Goal: Information Seeking & Learning: Learn about a topic

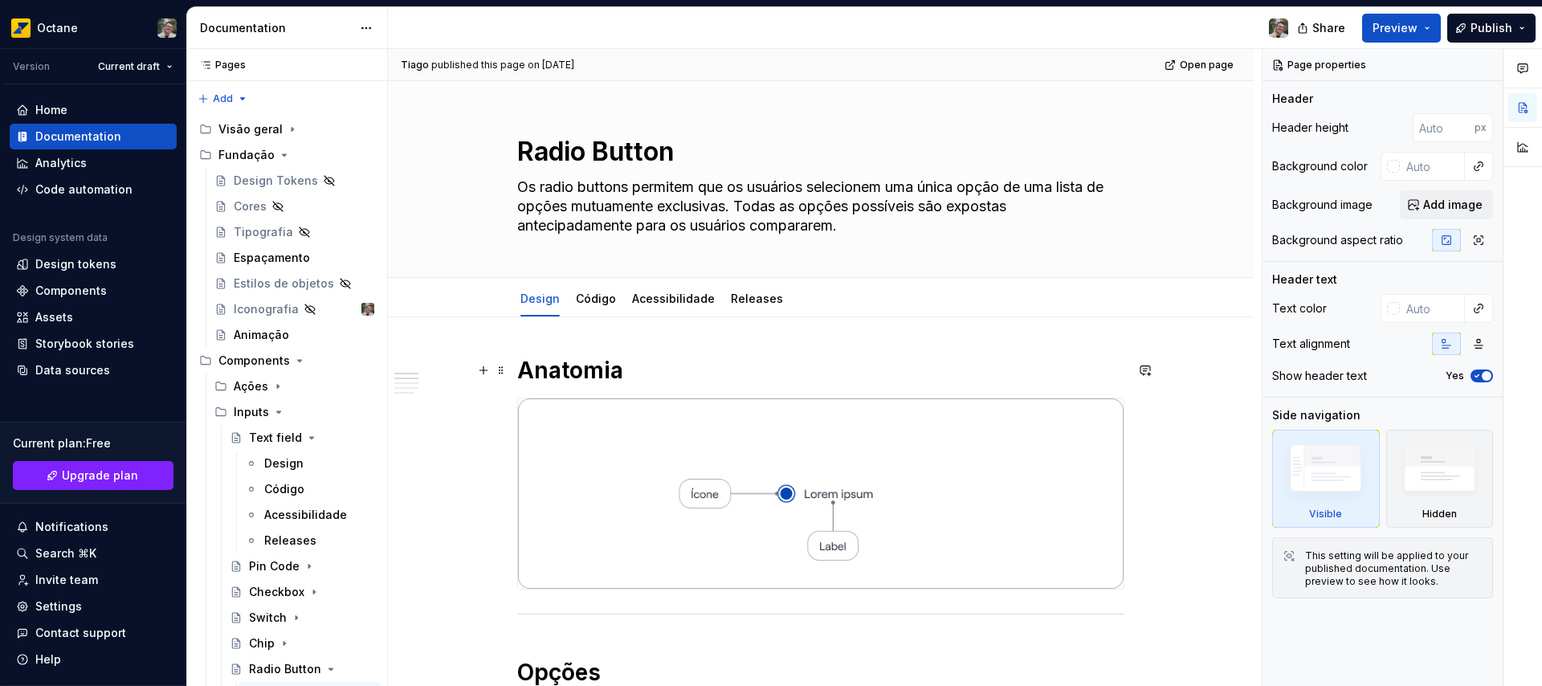
scroll to position [308, 0]
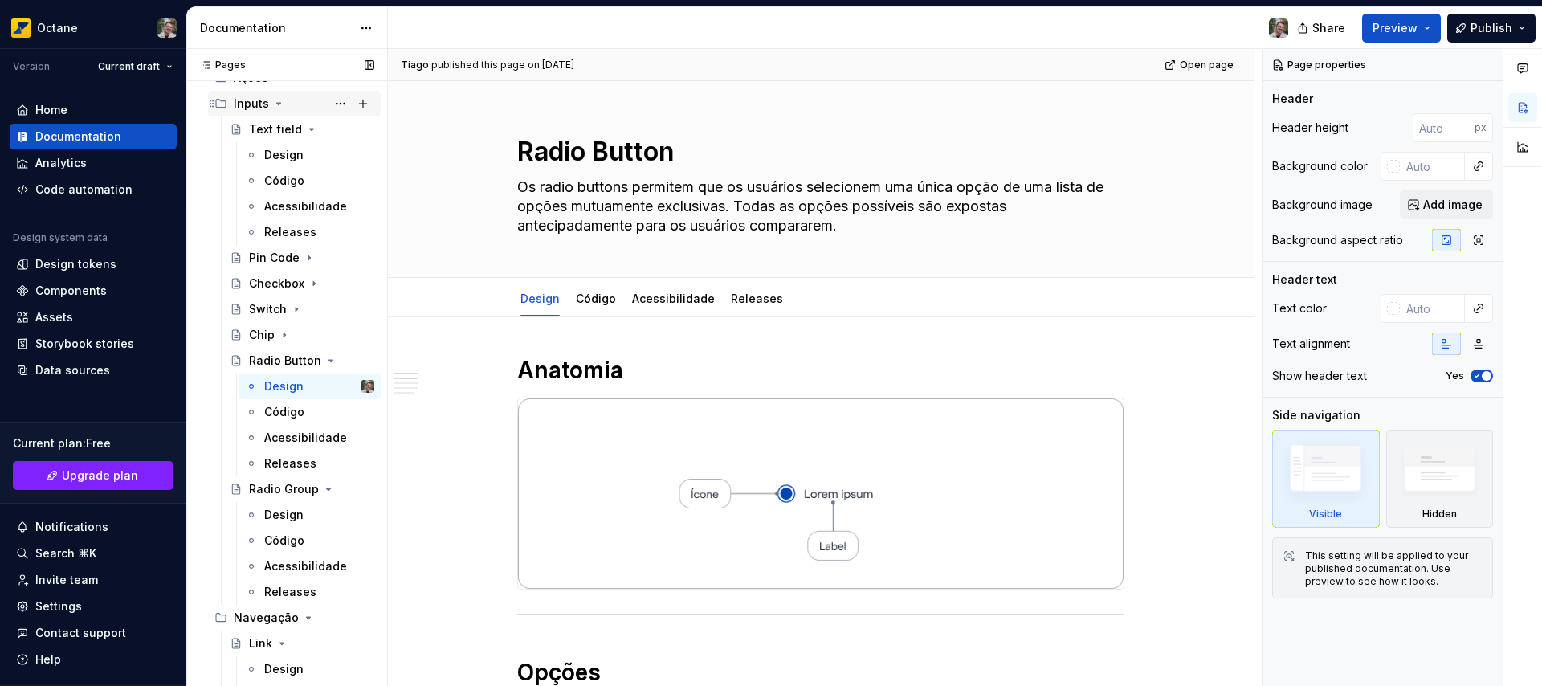
click at [275, 104] on icon "Page tree" at bounding box center [278, 103] width 13 height 13
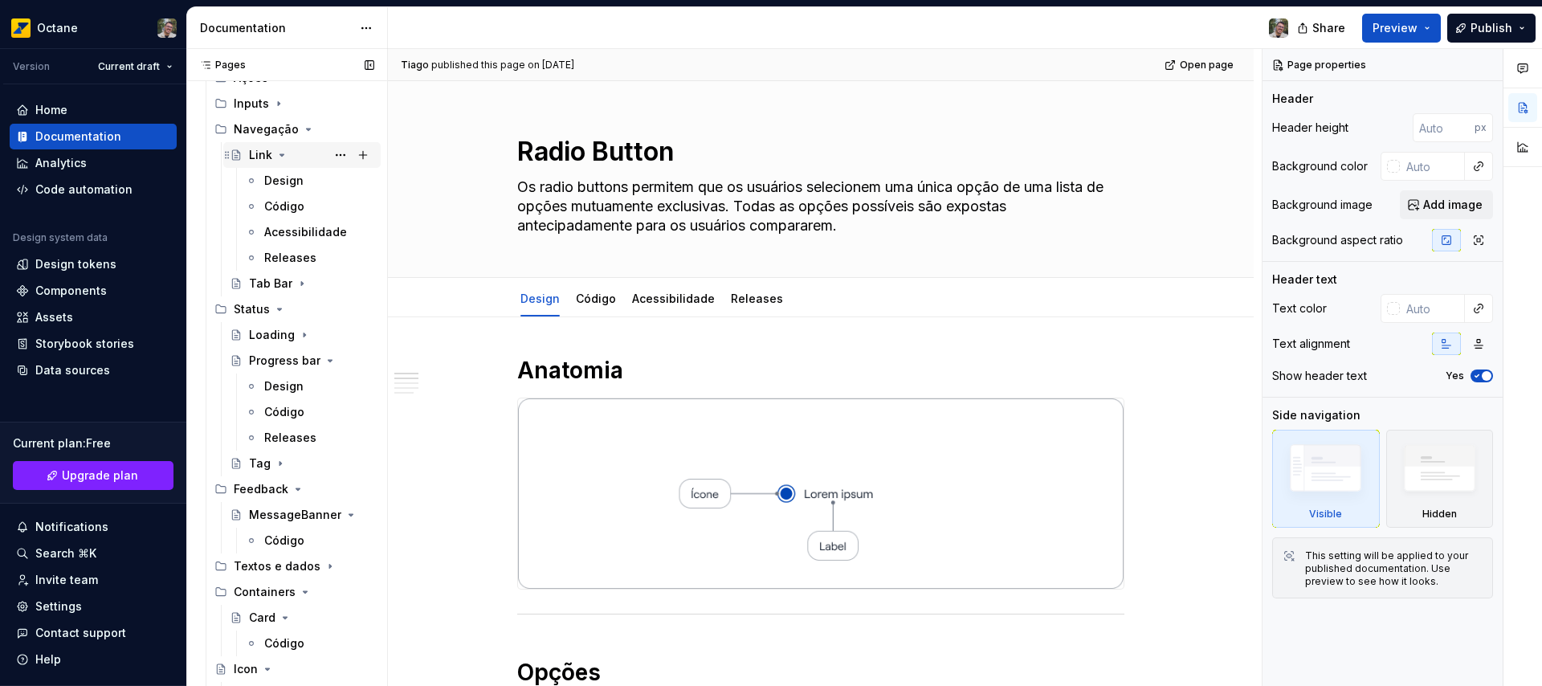
click at [282, 153] on icon "Page tree" at bounding box center [282, 155] width 13 height 13
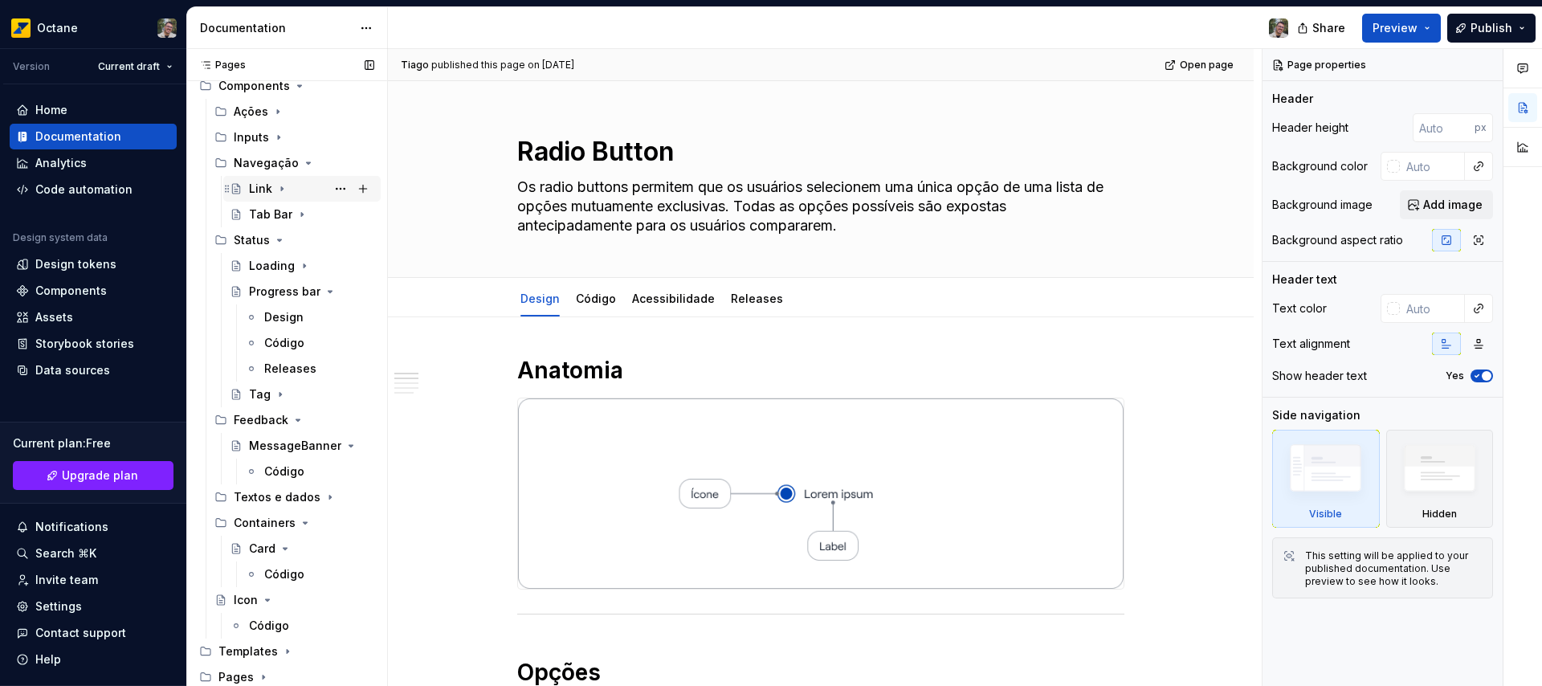
scroll to position [275, 0]
click at [267, 216] on div "Tab Bar" at bounding box center [270, 214] width 43 height 16
type textarea "*"
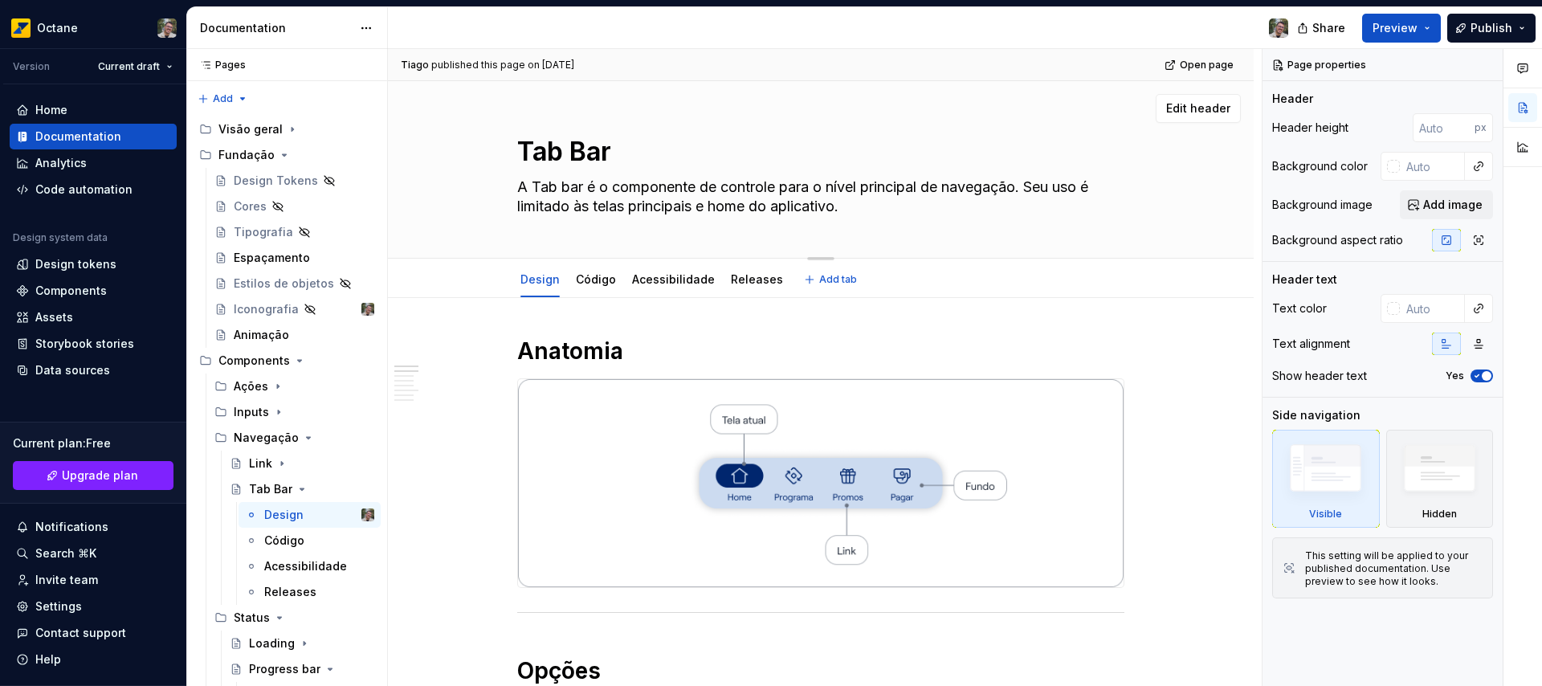
click at [545, 157] on textarea "Tab Bar" at bounding box center [817, 152] width 607 height 39
click at [546, 153] on textarea "Tab Bar" at bounding box center [817, 152] width 607 height 39
type textarea "*"
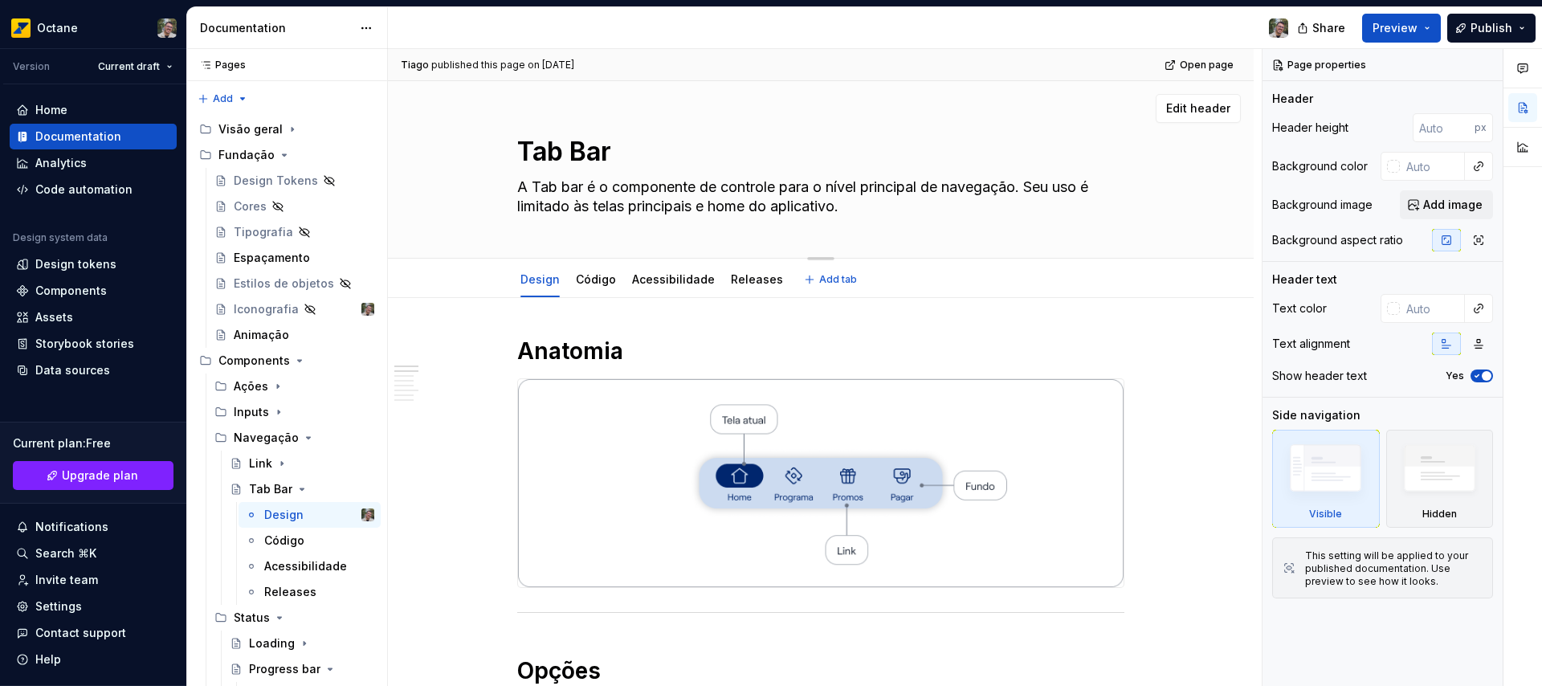
type textarea "N Bar"
type textarea "*"
type textarea "Na Bar"
type textarea "*"
type textarea "Nav Bar"
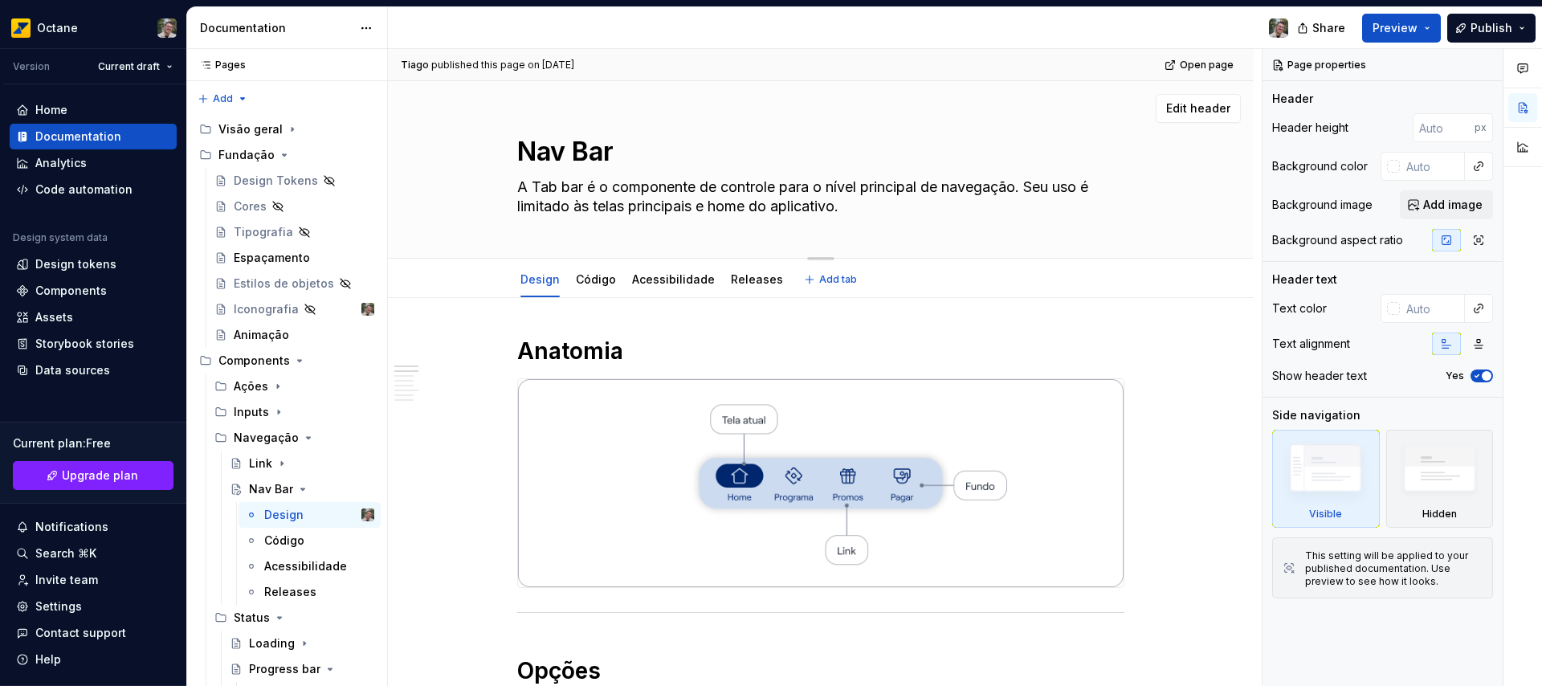
type textarea "*"
type textarea "Navi Bar"
type textarea "*"
type textarea "Navig Bar"
type textarea "*"
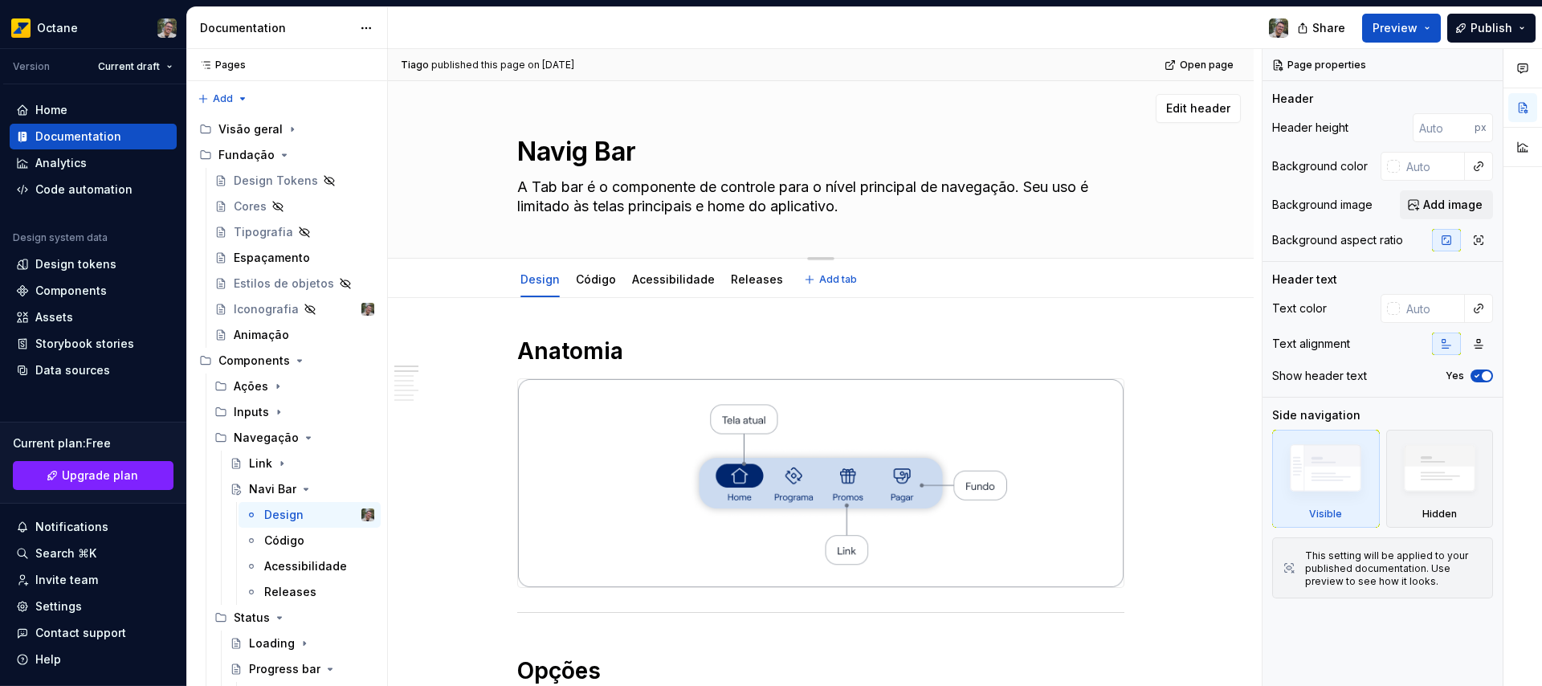
type textarea "Naviga Bar"
type textarea "*"
type textarea "Navigat Bar"
type textarea "*"
type textarea "Navigati Bar"
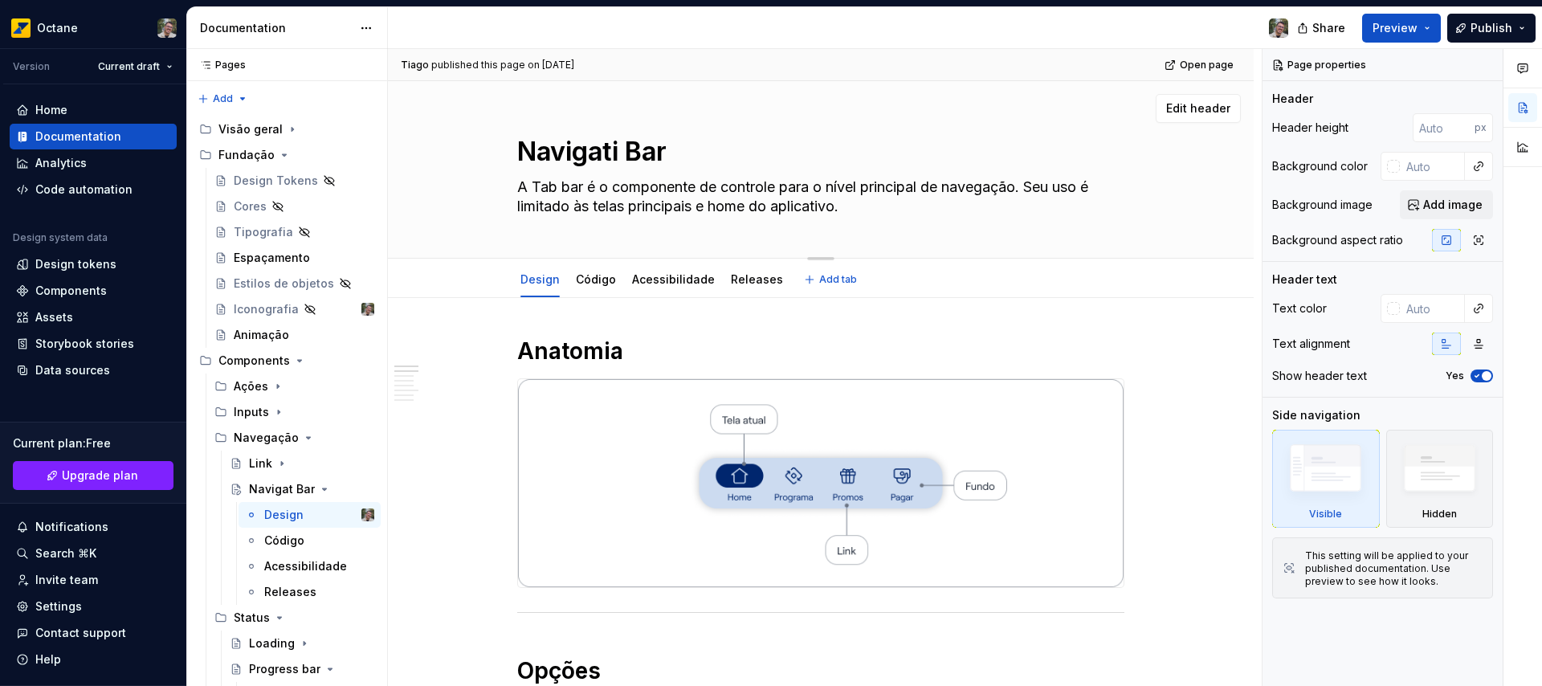
type textarea "*"
type textarea "Navigatio Bar"
type textarea "*"
type textarea "Navigation Bar"
type textarea "*"
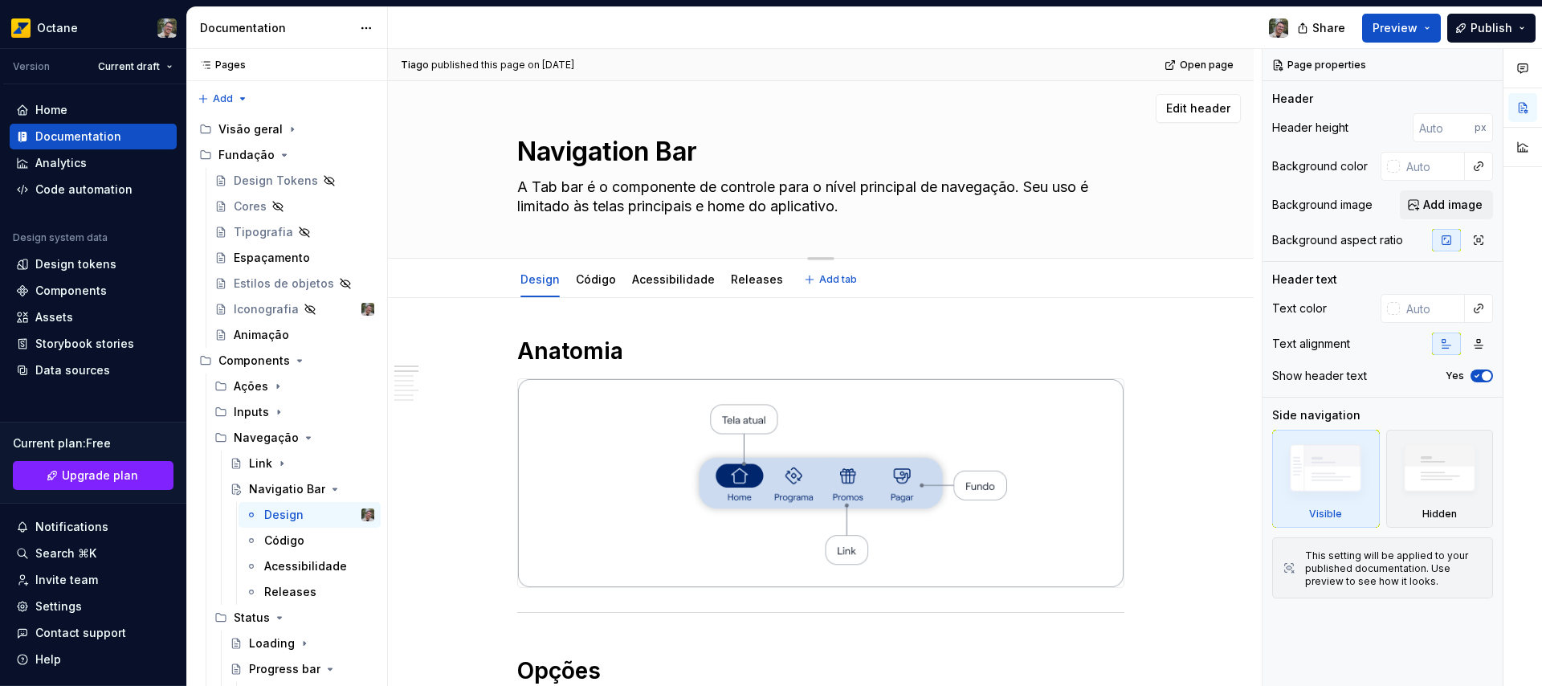
type textarea "Navigations Bar"
type textarea "*"
type textarea "Navigation Bar"
type textarea "*"
type textarea "Navigation Bar"
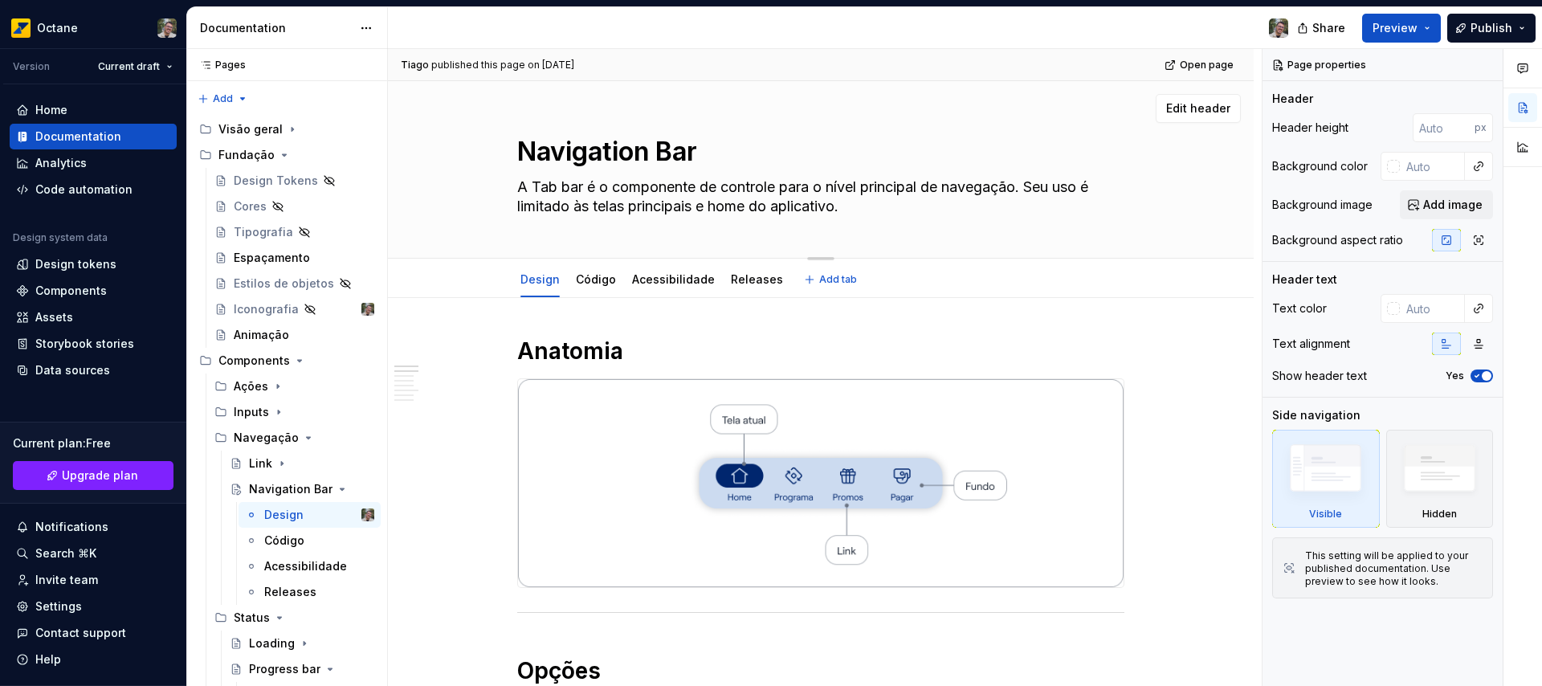
click at [547, 187] on textarea "A Tab bar é o componente de controle para o nível principal de navegação. Seu u…" at bounding box center [817, 196] width 607 height 45
click at [548, 188] on textarea "A Tab bar é o componente de controle para o nível principal de navegação. Seu u…" at bounding box center [817, 196] width 607 height 45
type textarea "*"
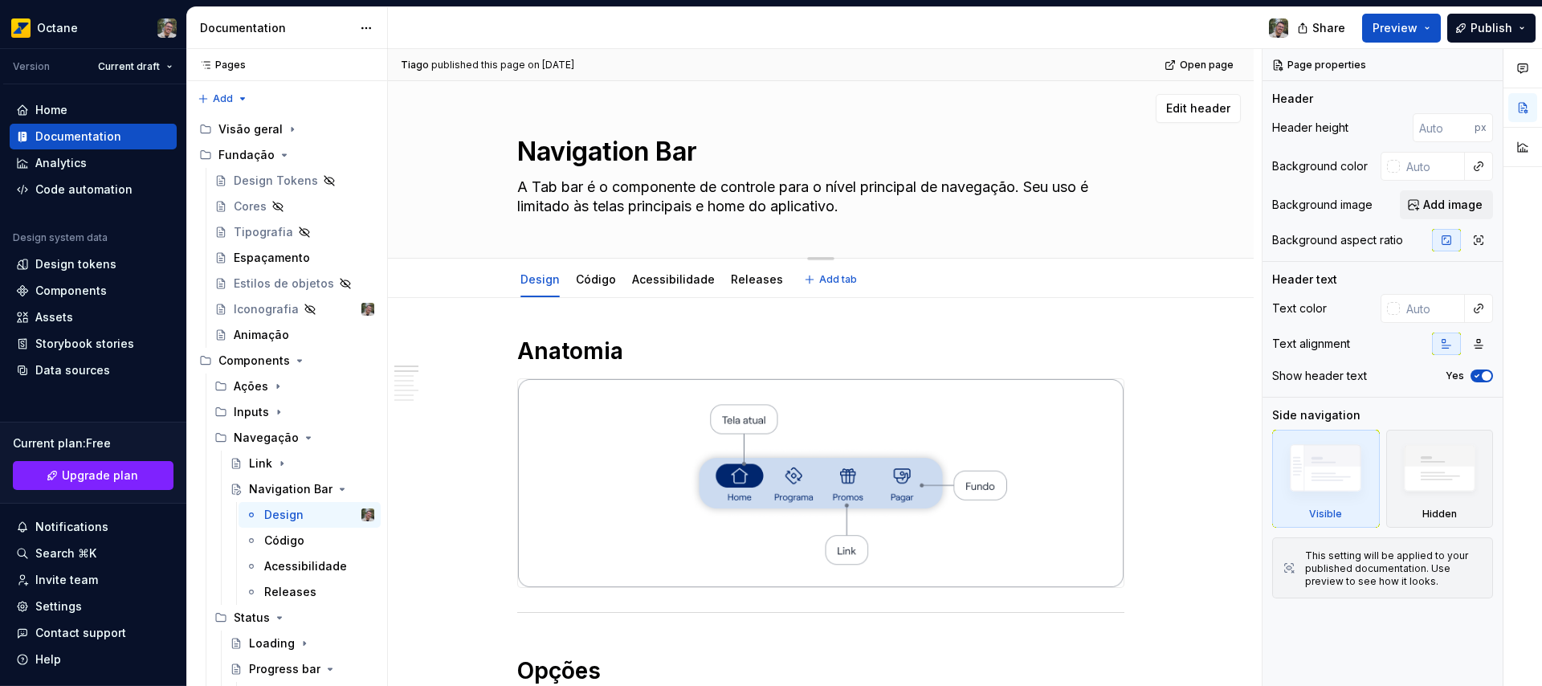
type textarea "A N bar é o componente de controle para o nível principal de navegação. Seu uso…"
type textarea "*"
type textarea "A Na bar é o componente de controle para o nível principal de navegação. Seu us…"
type textarea "*"
type textarea "A Nav bar é o componente de controle para o nível principal de navegação. Seu u…"
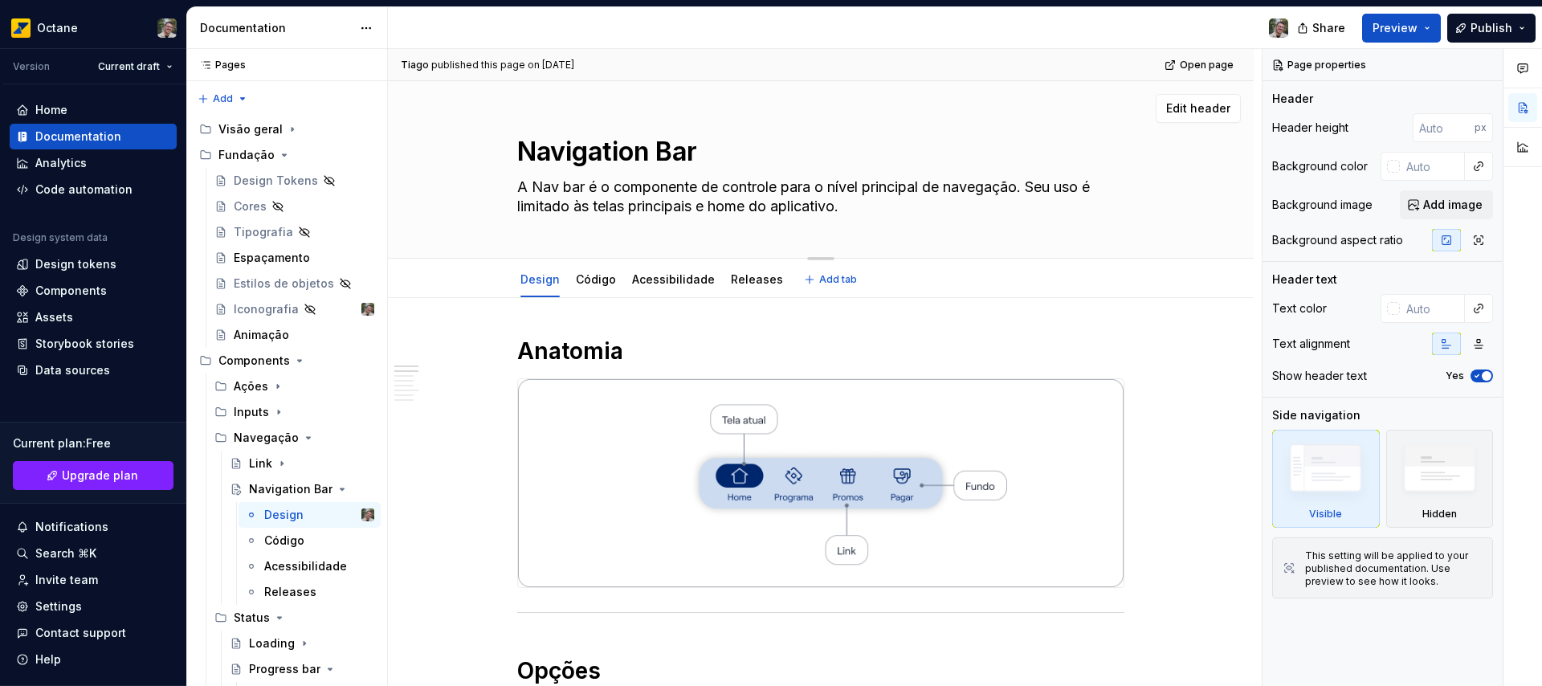
type textarea "*"
type textarea "A Navi bar é o componente de controle para o nível principal de navegação. Seu …"
type textarea "*"
type textarea "A Naviga bar é o componente de controle para o nível principal de navegação. Se…"
type textarea "*"
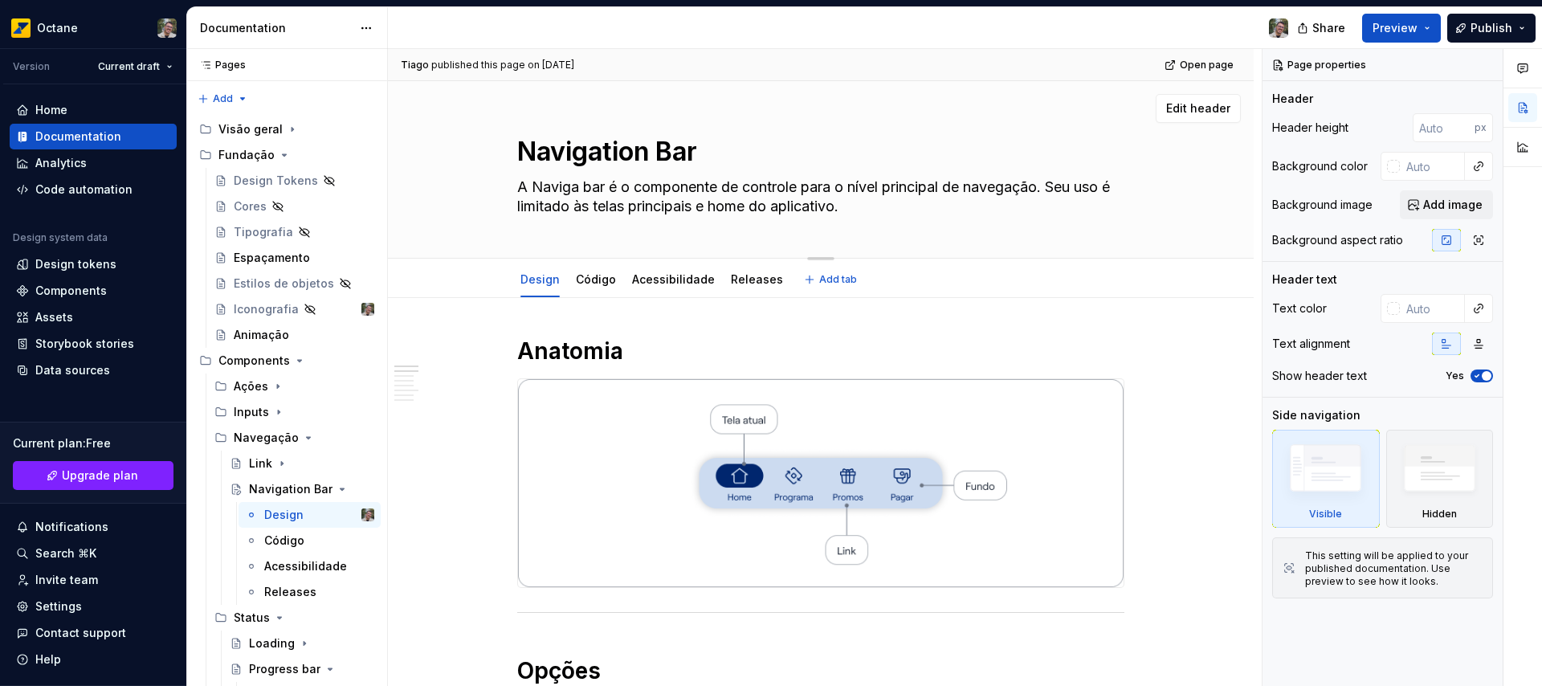
type textarea "A Navigat bar é o componente de controle para o nível principal de navegação. S…"
type textarea "*"
type textarea "A Navigati bar é o componente de controle para o nível principal de navegação. …"
type textarea "*"
type textarea "A Navigatio bar é o componente de controle para o nível principal de navegação.…"
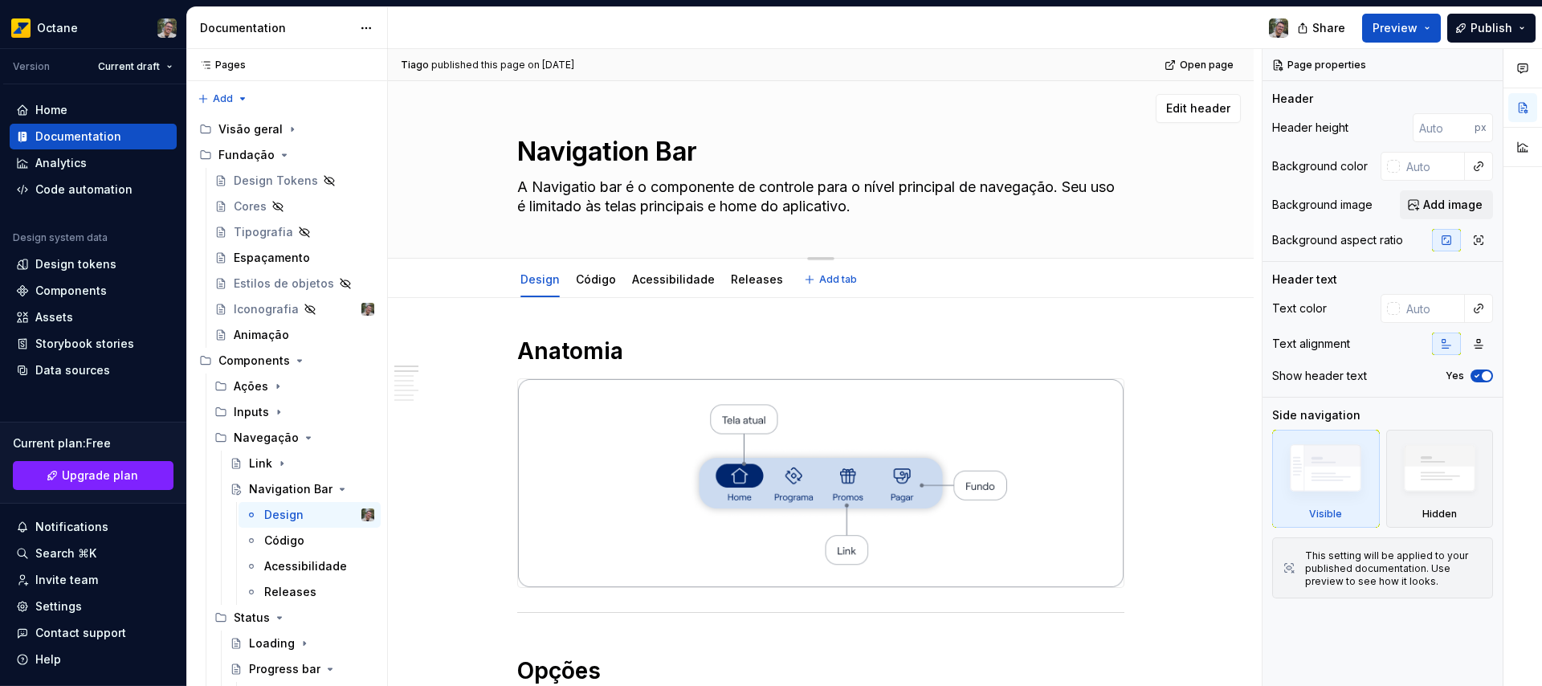
type textarea "*"
type textarea "A Navigation bar é o componente de controle para o nível principal de navegação…"
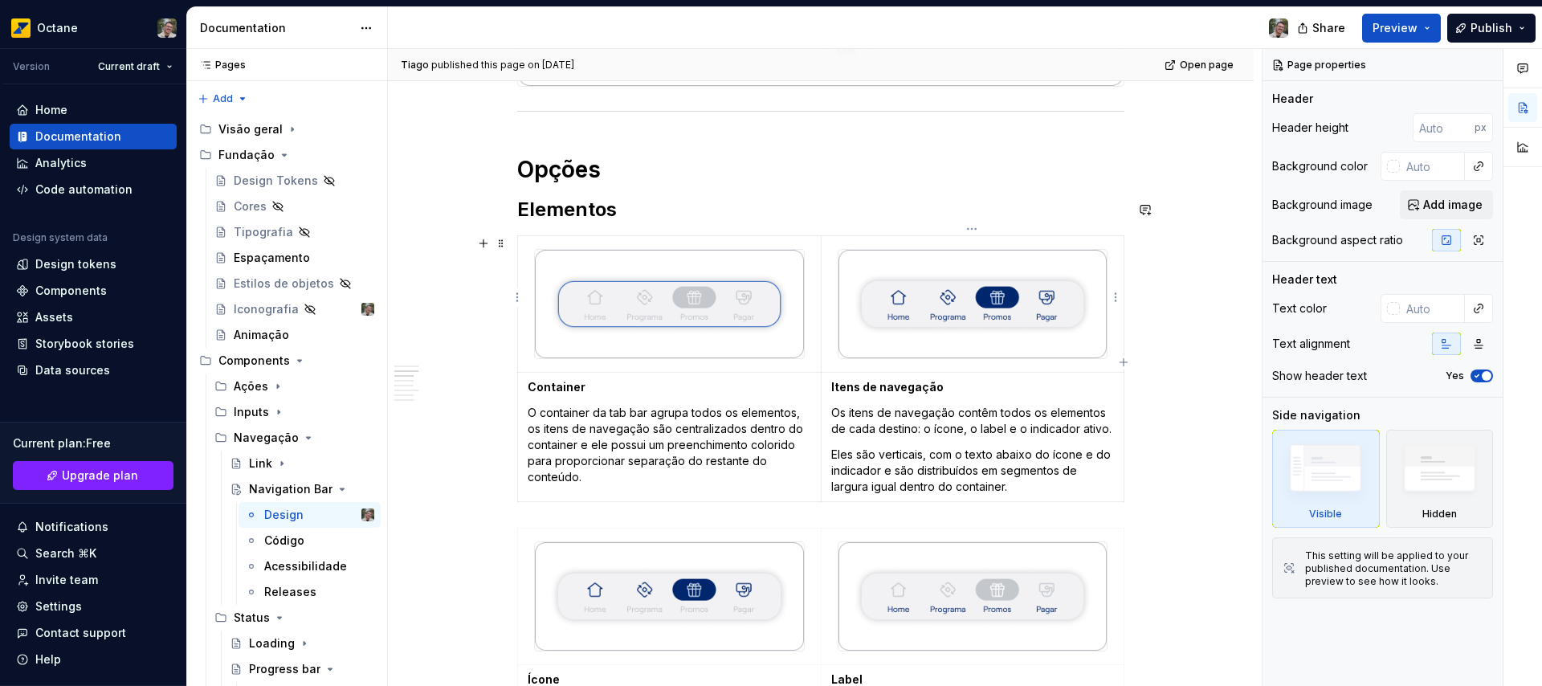
scroll to position [511, 0]
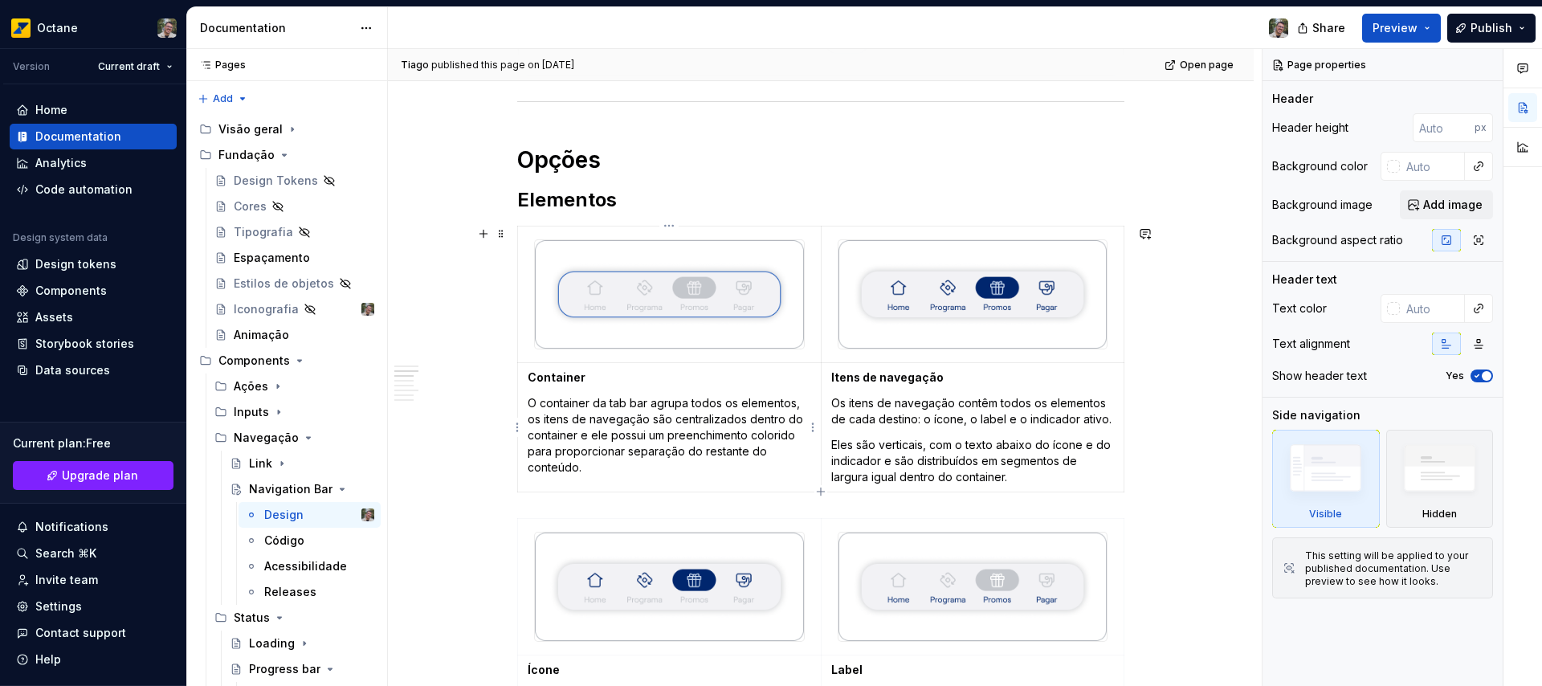
type textarea "*"
type textarea "A Navigation bar é o componente de controle para o nível principal de navegação…"
click at [617, 400] on p "O container da tab bar agrupa todos os elementos, os itens de navegação são cen…" at bounding box center [670, 435] width 284 height 80
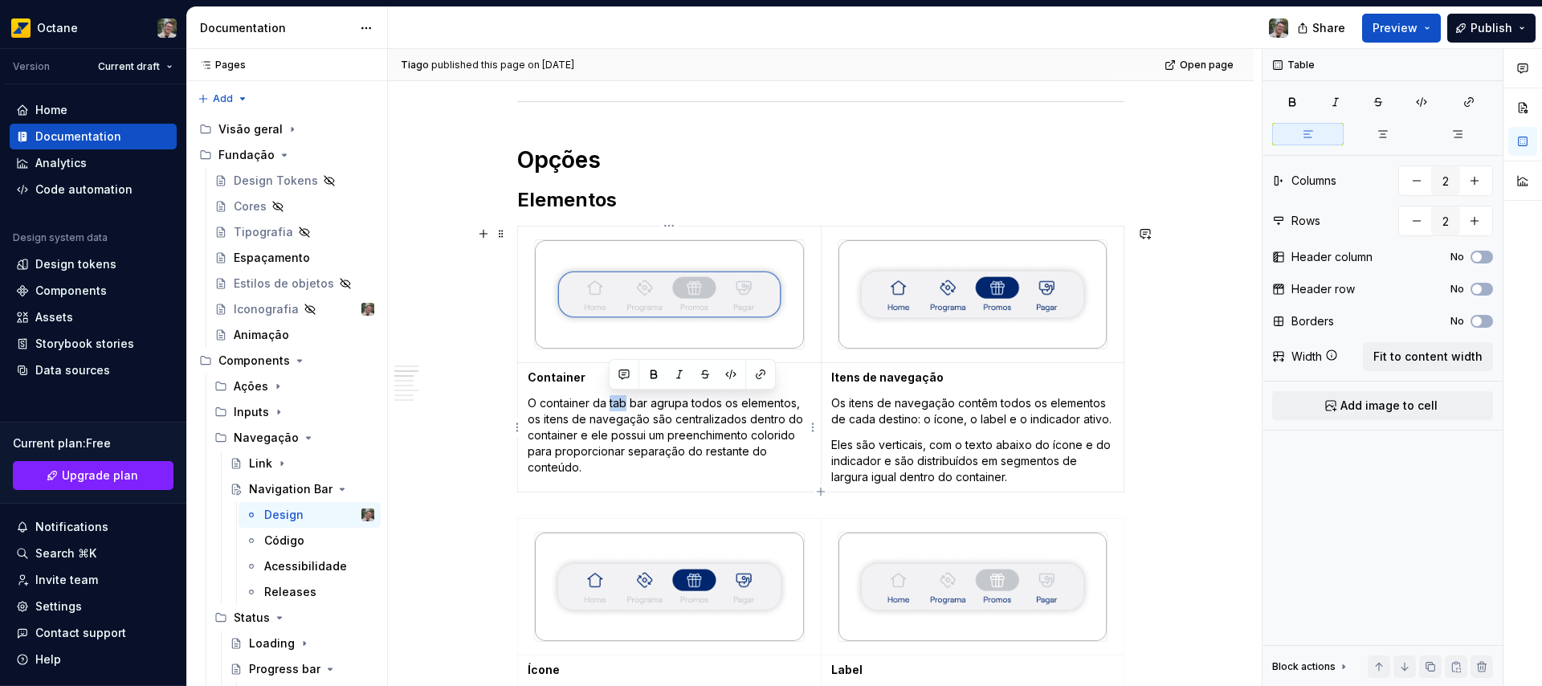
click at [617, 400] on p "O container da tab bar agrupa todos os elementos, os itens de navegação são cen…" at bounding box center [670, 435] width 284 height 80
type textarea "*"
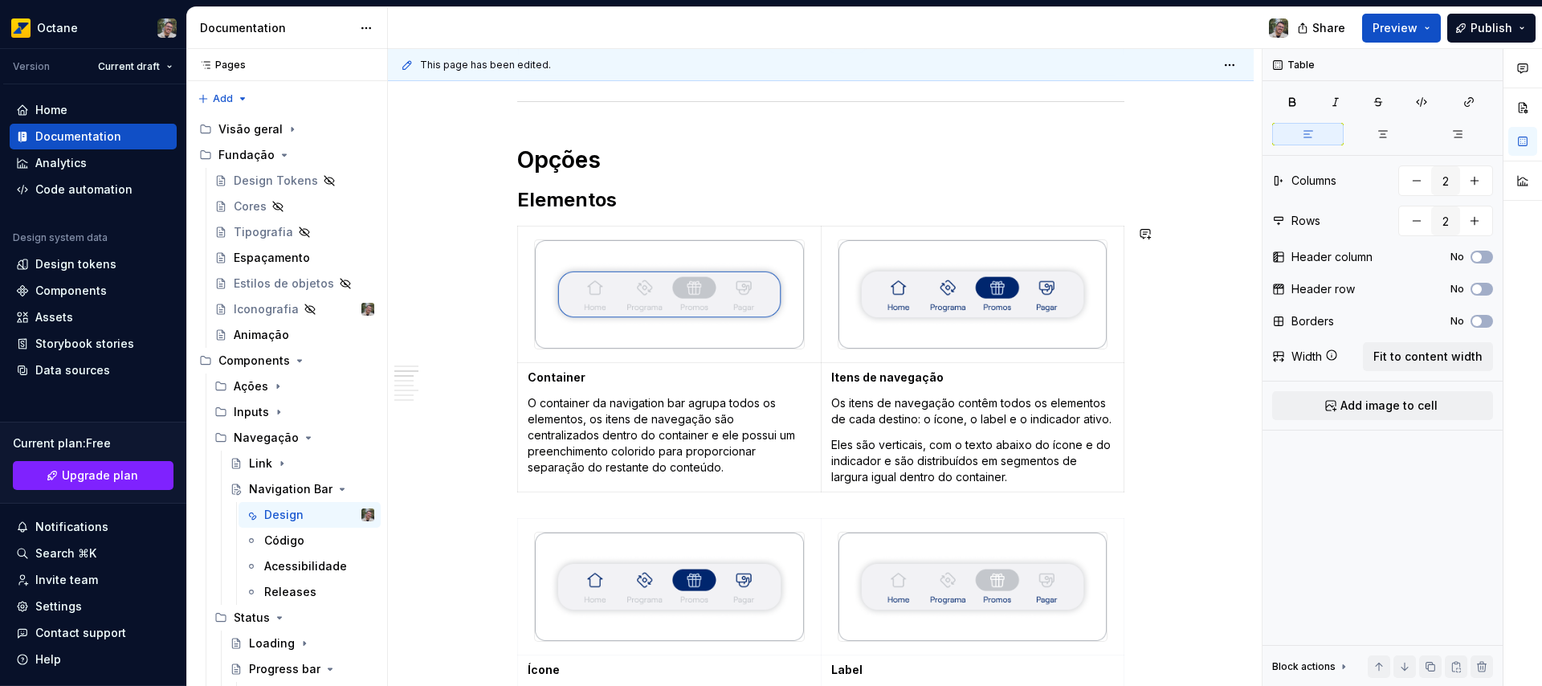
type textarea "*"
click at [627, 405] on p "O container da navigation bar agrupa todos os elementos, os itens de navegação …" at bounding box center [670, 435] width 284 height 80
copy p "navigation"
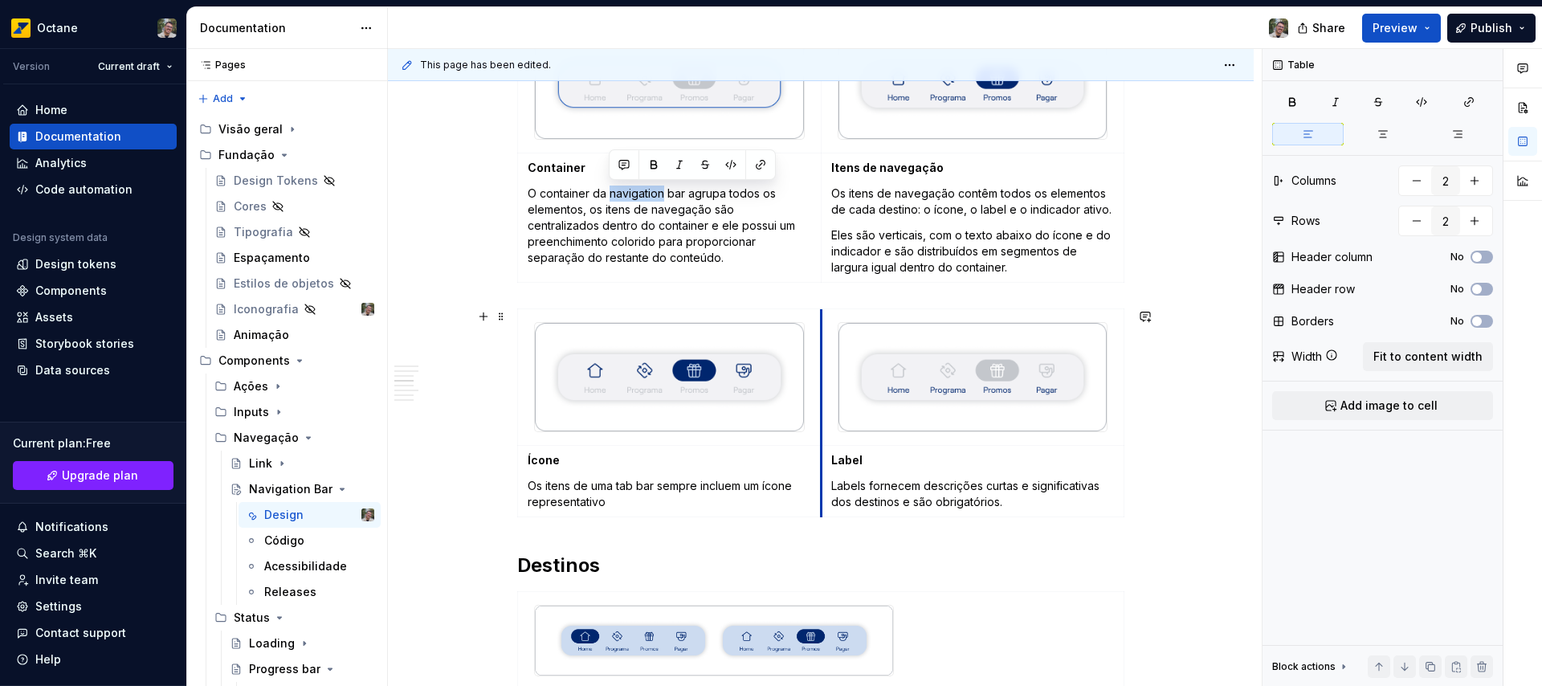
scroll to position [722, 0]
click at [625, 485] on p "Os itens de uma tab bar sempre incluem um ícone representativo" at bounding box center [670, 492] width 284 height 32
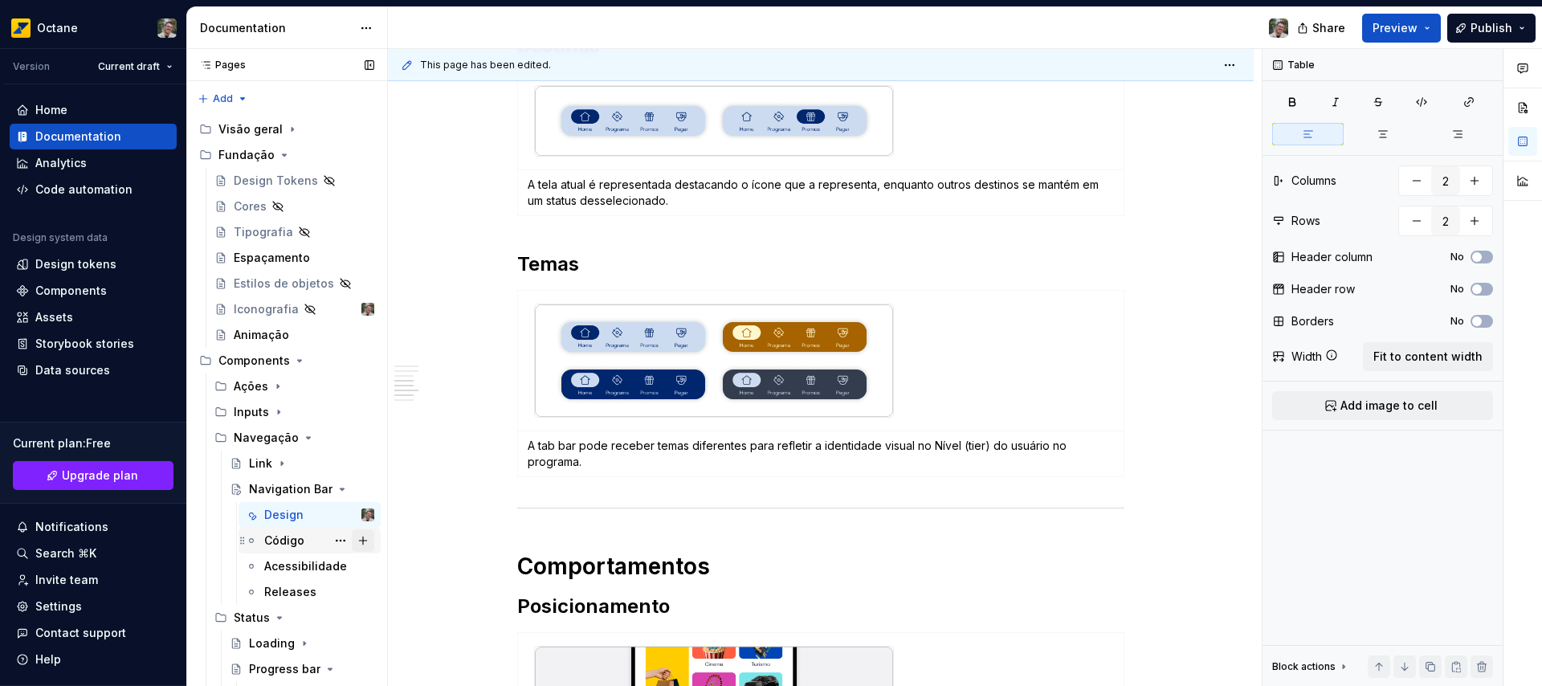
scroll to position [1241, 0]
type input "1"
click at [547, 447] on p "A tab bar pode receber temas diferentes para refletir a identidade visual no Ní…" at bounding box center [821, 453] width 586 height 32
click at [548, 447] on p "A tab bar pode receber temas diferentes para refletir a identidade visual no Ní…" at bounding box center [821, 453] width 586 height 32
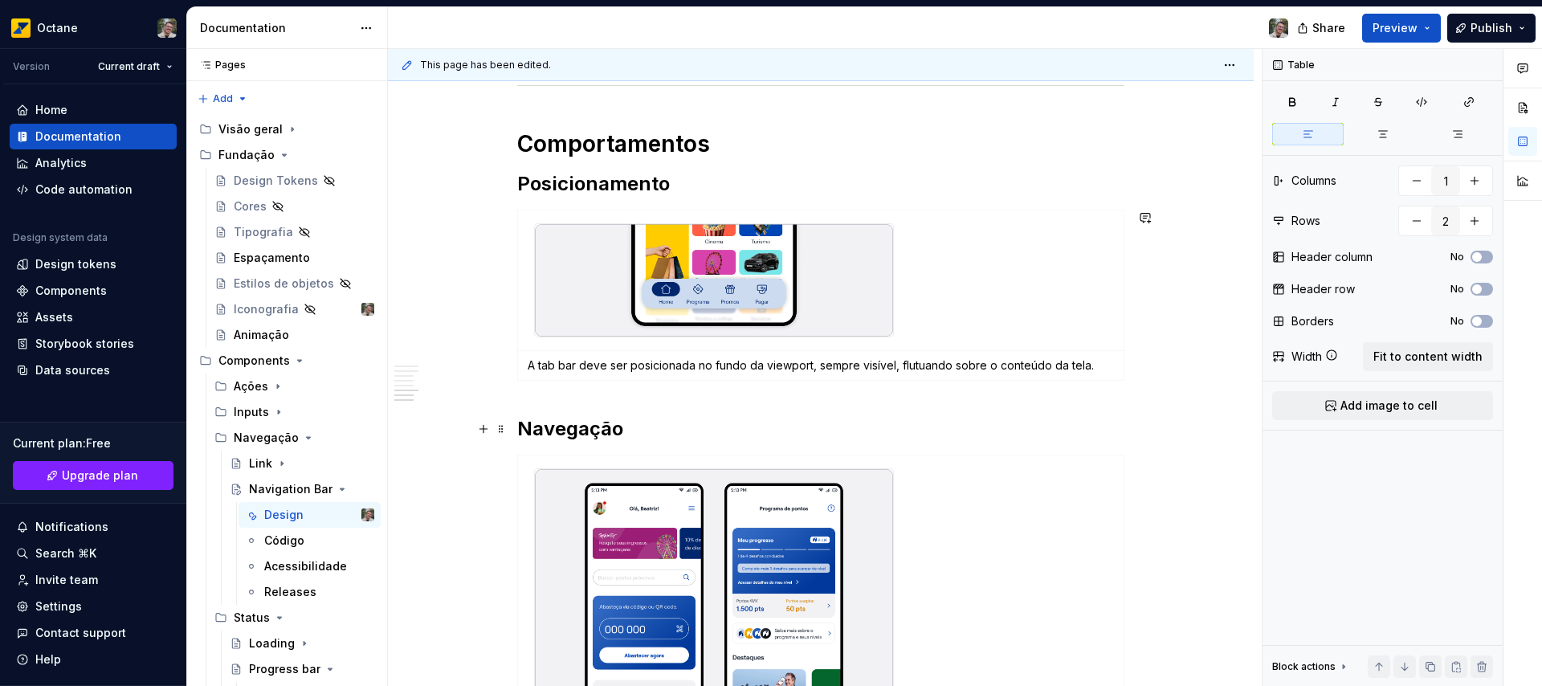
scroll to position [1683, 0]
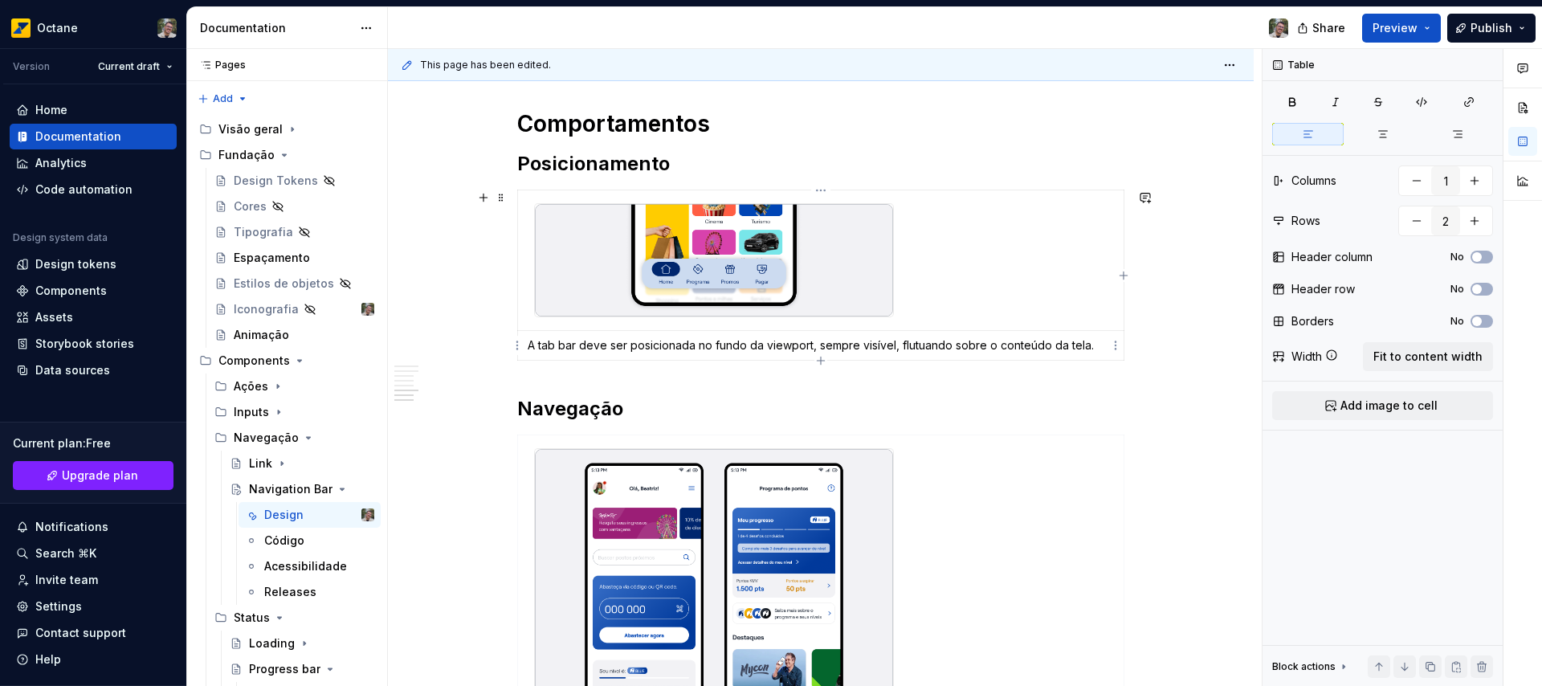
click at [551, 349] on p "A tab bar deve ser posicionada no fundo da viewport, sempre visível, flutuando …" at bounding box center [821, 345] width 586 height 16
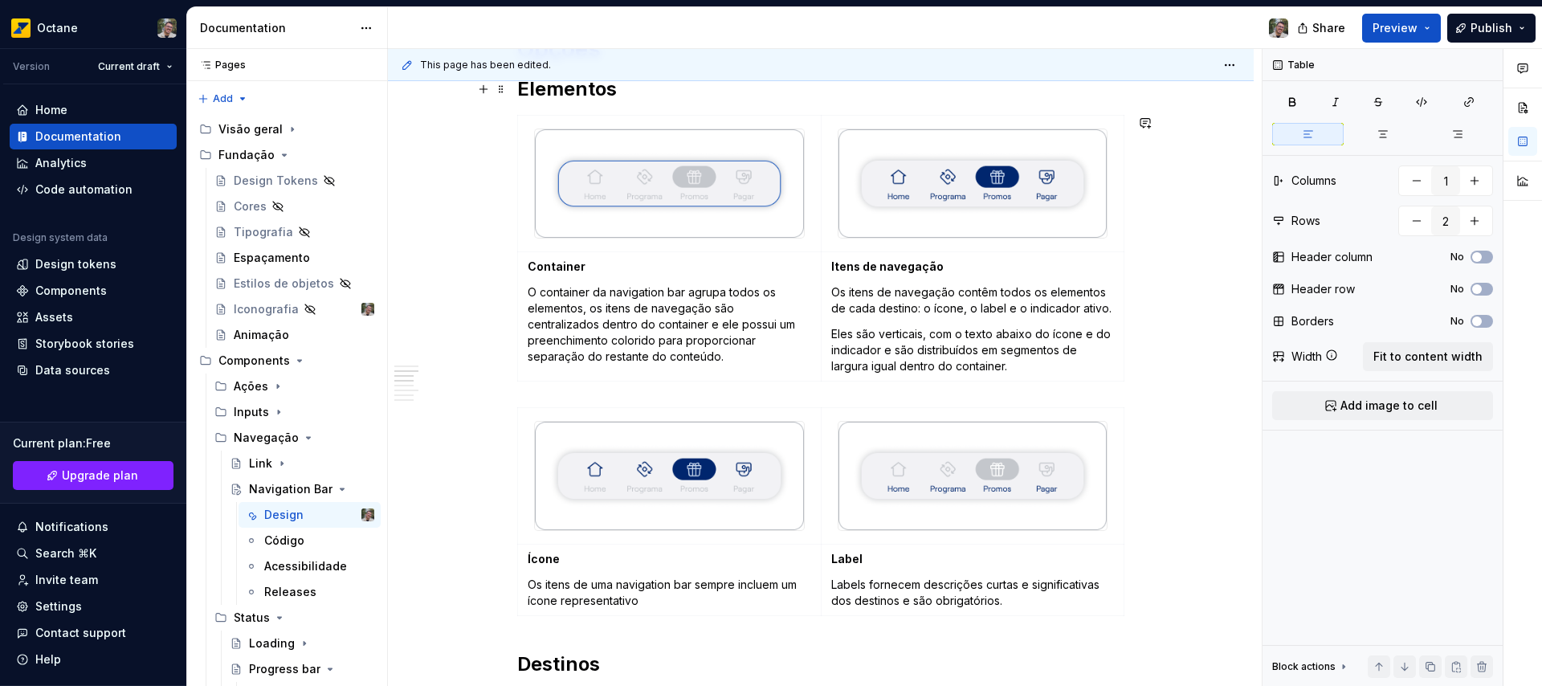
scroll to position [0, 0]
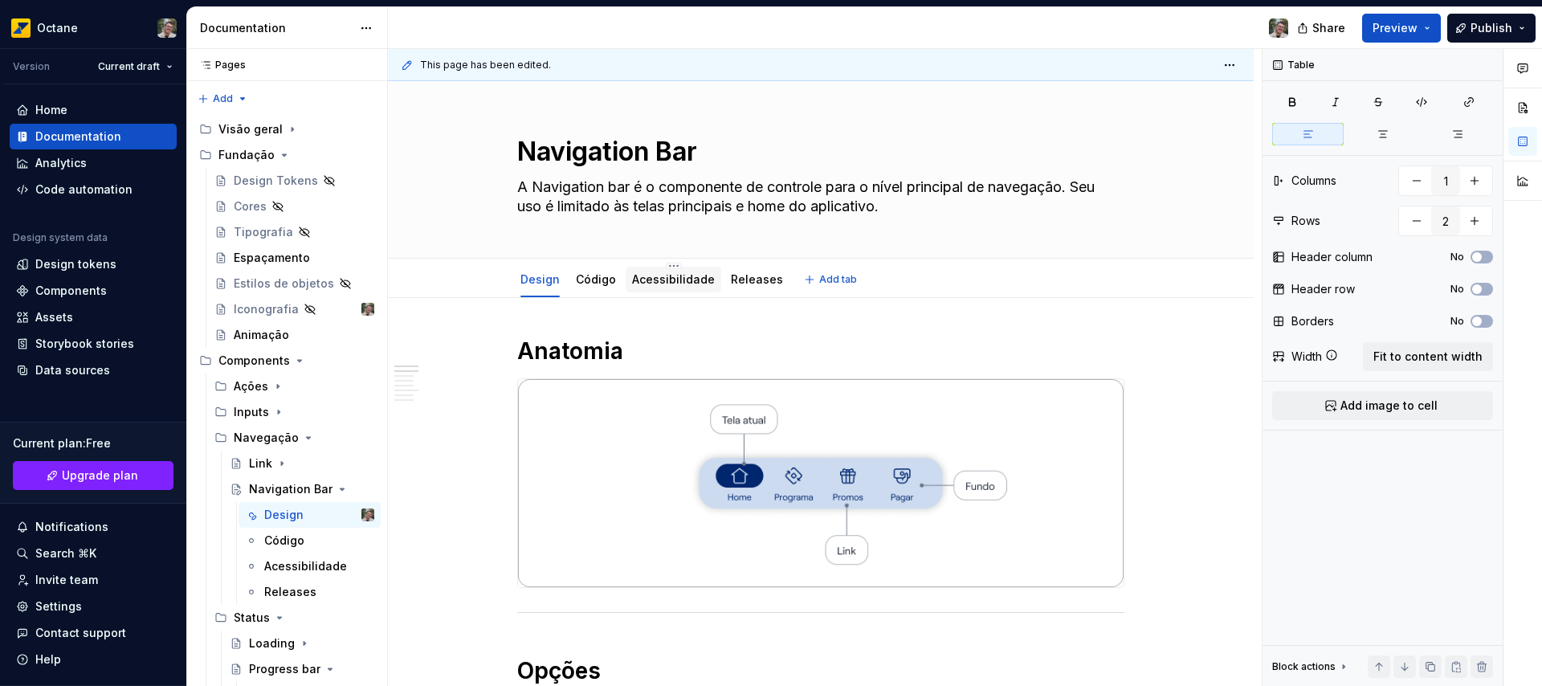
click at [683, 283] on link "Acessibilidade" at bounding box center [673, 279] width 83 height 14
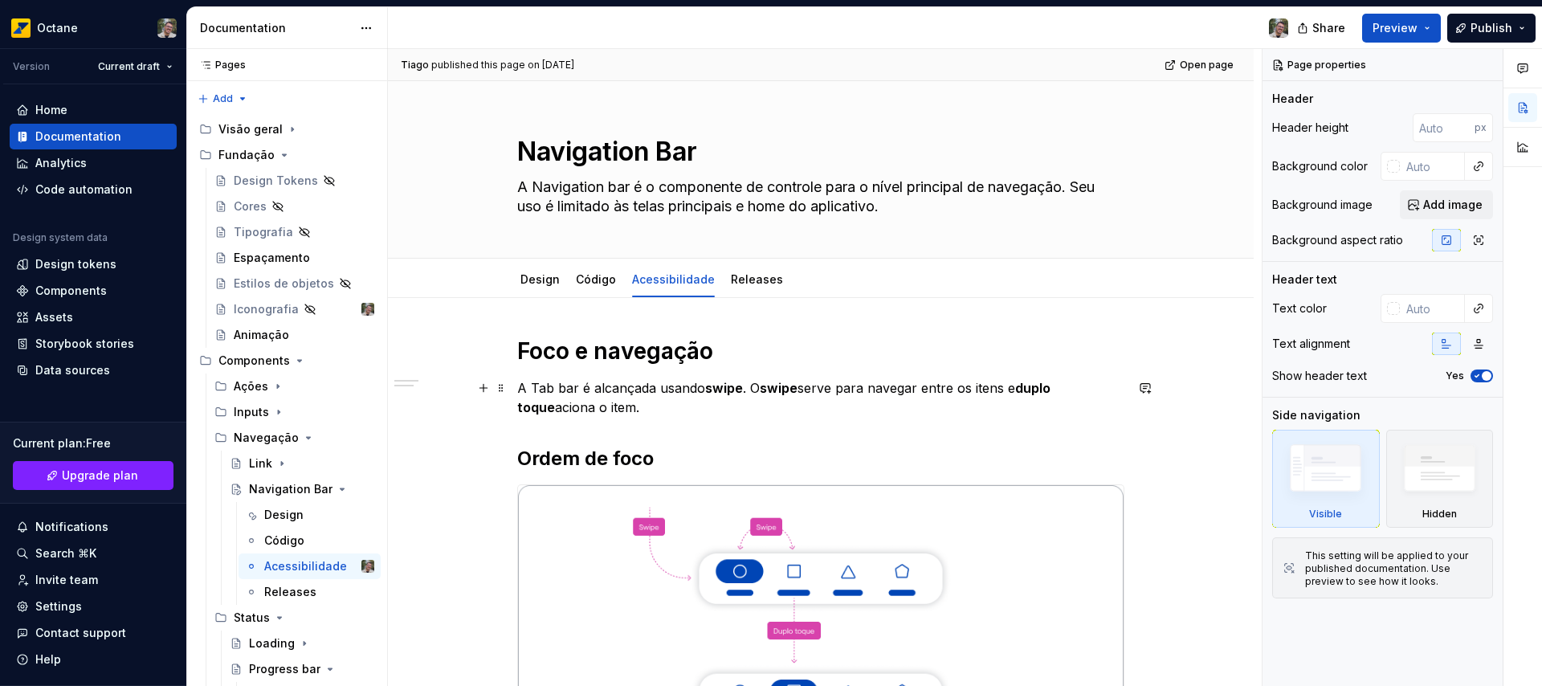
click at [543, 390] on p "A Tab bar é alcançada usando swipe . O swipe serve para navegar entre os itens …" at bounding box center [820, 397] width 607 height 39
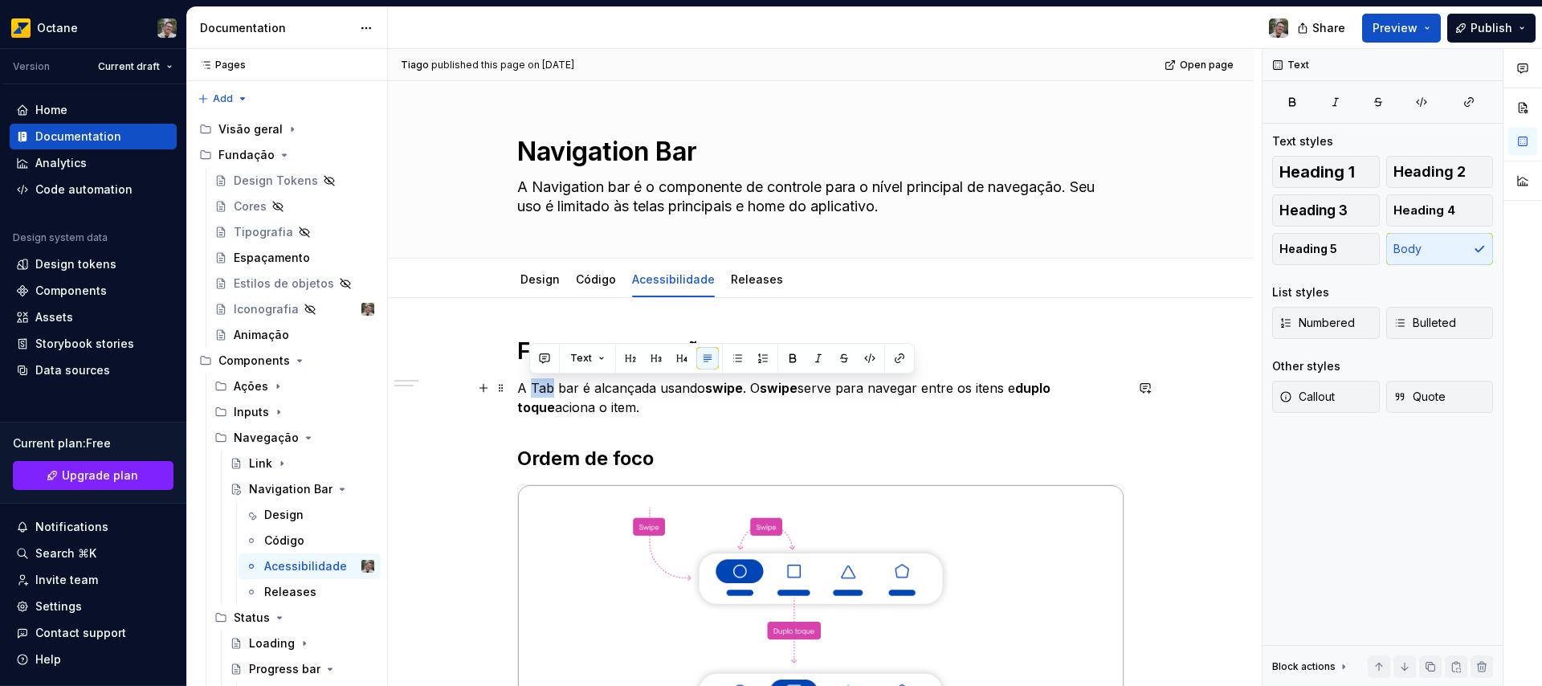
click at [544, 390] on p "A Tab bar é alcançada usando swipe . O swipe serve para navegar entre os itens …" at bounding box center [820, 397] width 607 height 39
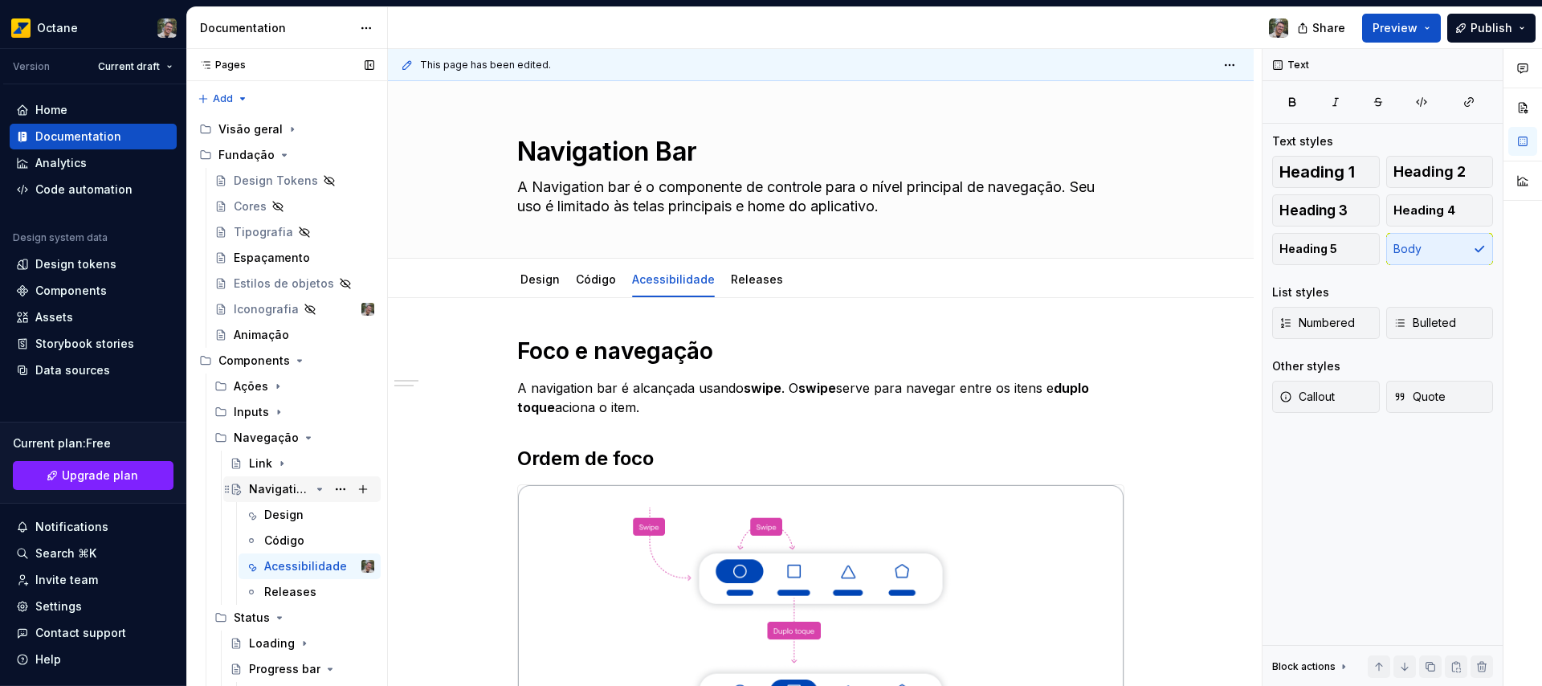
click at [313, 488] on icon "Page tree" at bounding box center [319, 489] width 13 height 13
type textarea "*"
